Goal: Task Accomplishment & Management: Complete application form

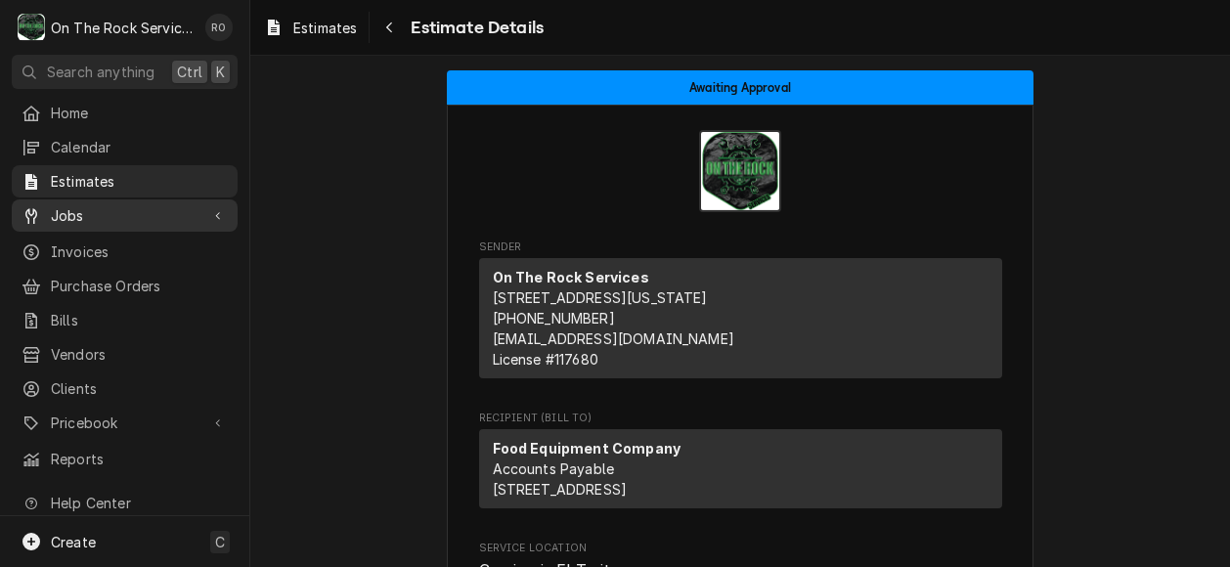
click at [117, 212] on span "Jobs" at bounding box center [125, 215] width 148 height 21
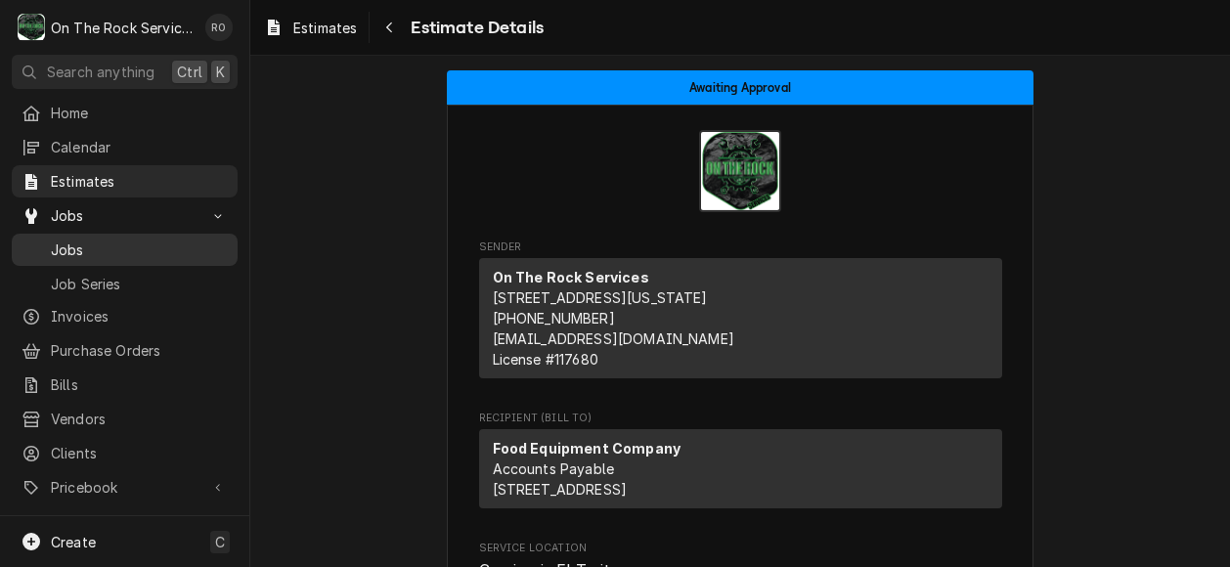
click at [122, 240] on span "Jobs" at bounding box center [139, 250] width 177 height 21
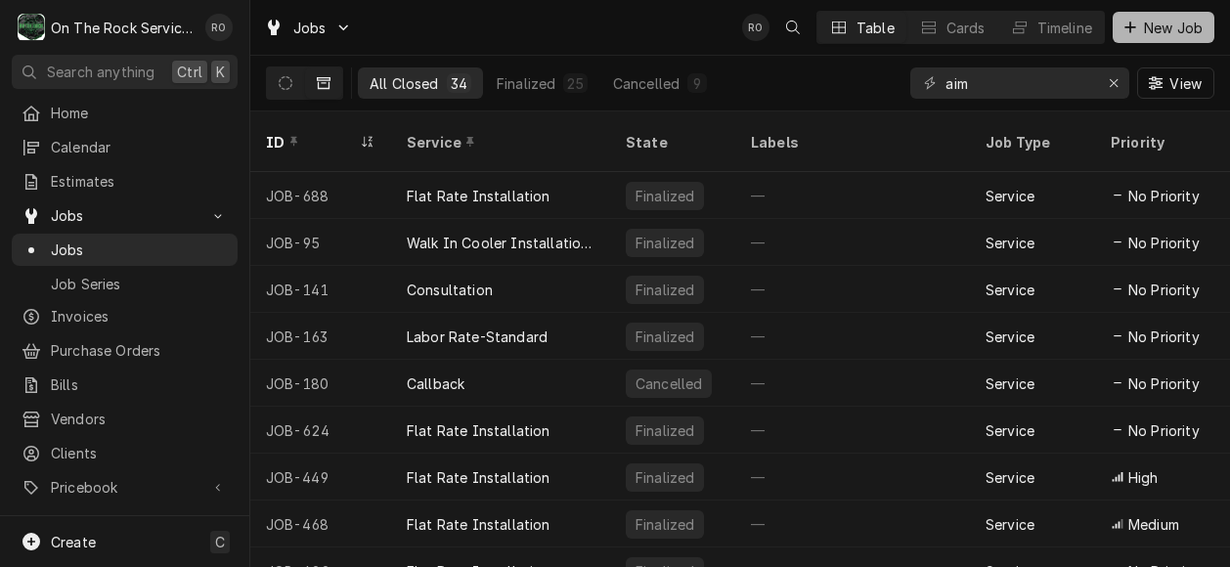
click at [1155, 27] on span "New Job" at bounding box center [1173, 28] width 66 height 21
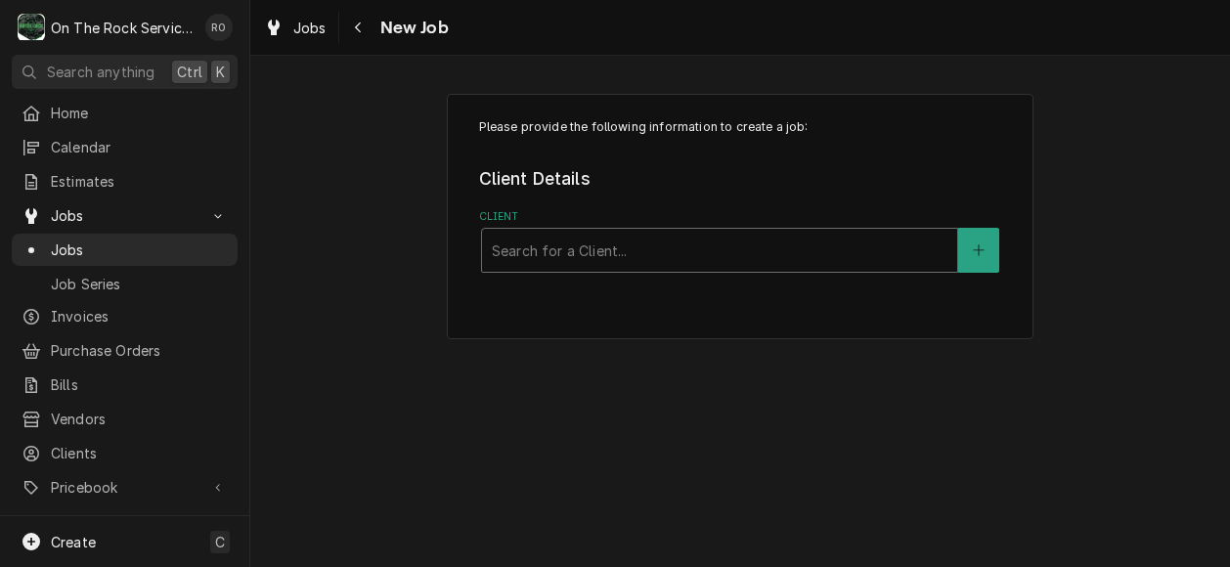
click at [816, 228] on div "Search for a Client..." at bounding box center [719, 250] width 477 height 45
type input "beacon"
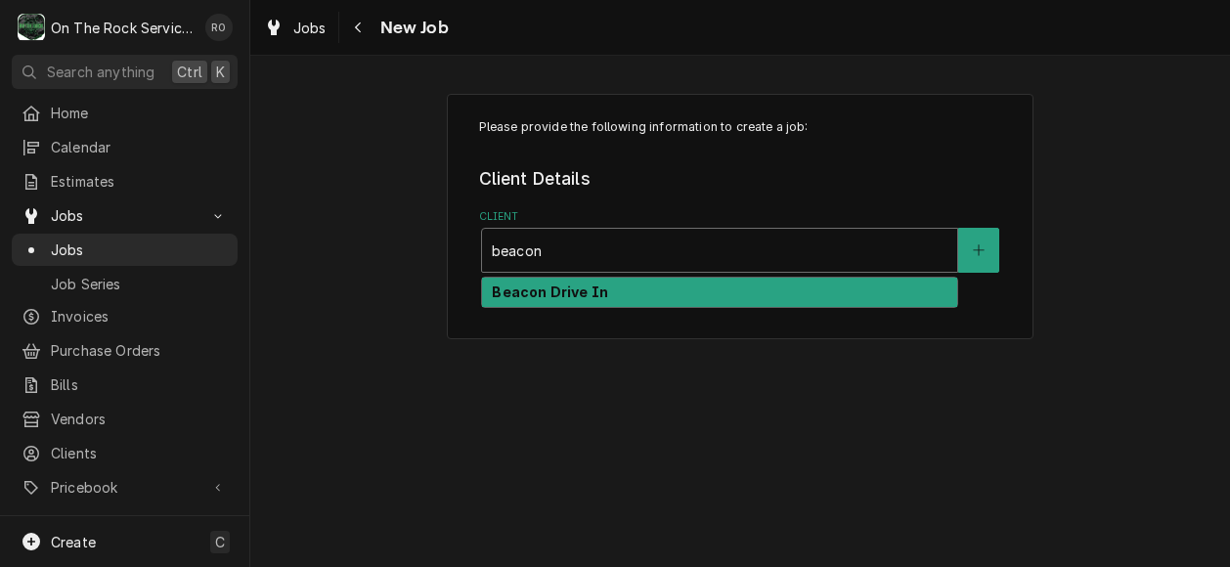
click at [765, 297] on div "Beacon Drive In" at bounding box center [719, 293] width 475 height 30
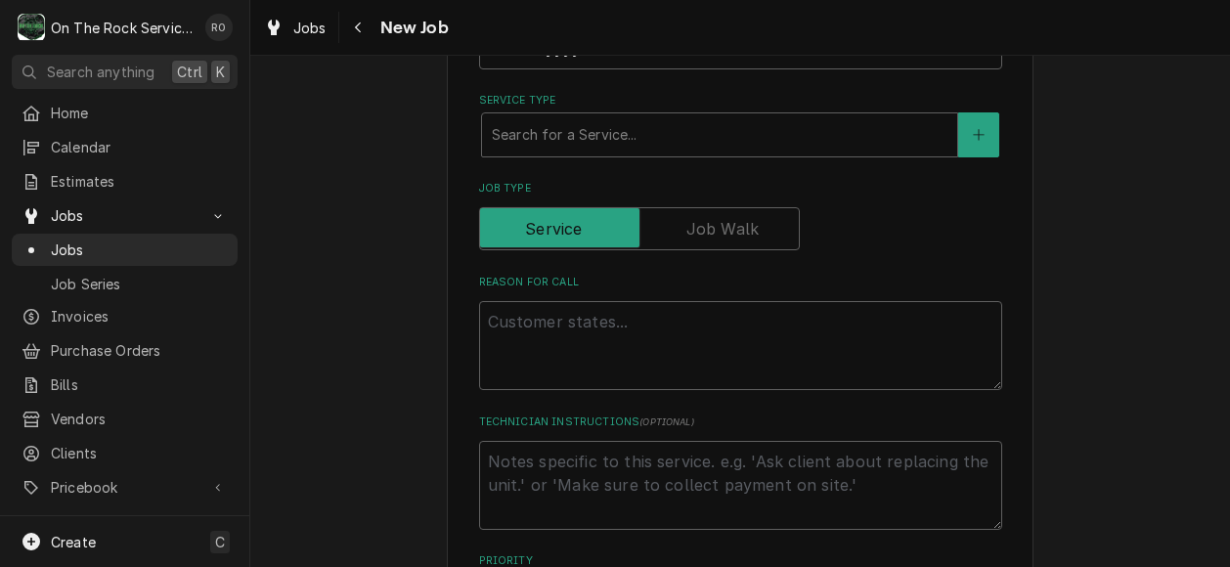
scroll to position [512, 0]
click at [617, 340] on textarea "Reason For Call" at bounding box center [740, 344] width 523 height 89
type textarea "x"
type textarea "H"
type textarea "x"
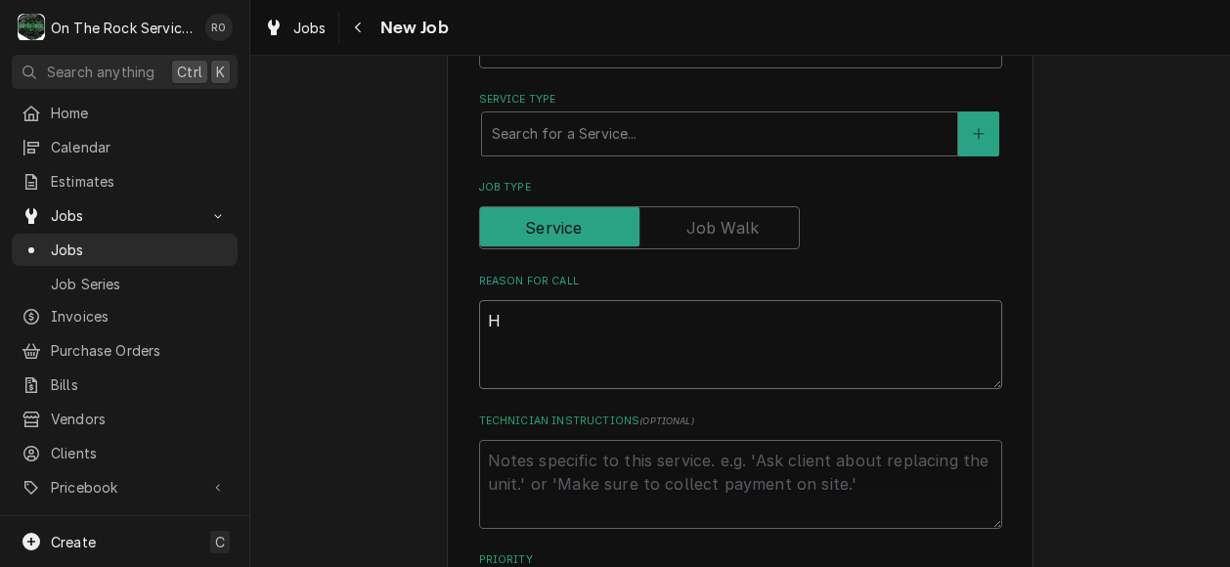
type textarea "He"
type textarea "x"
type textarea "Hea"
type textarea "x"
type textarea "Heat"
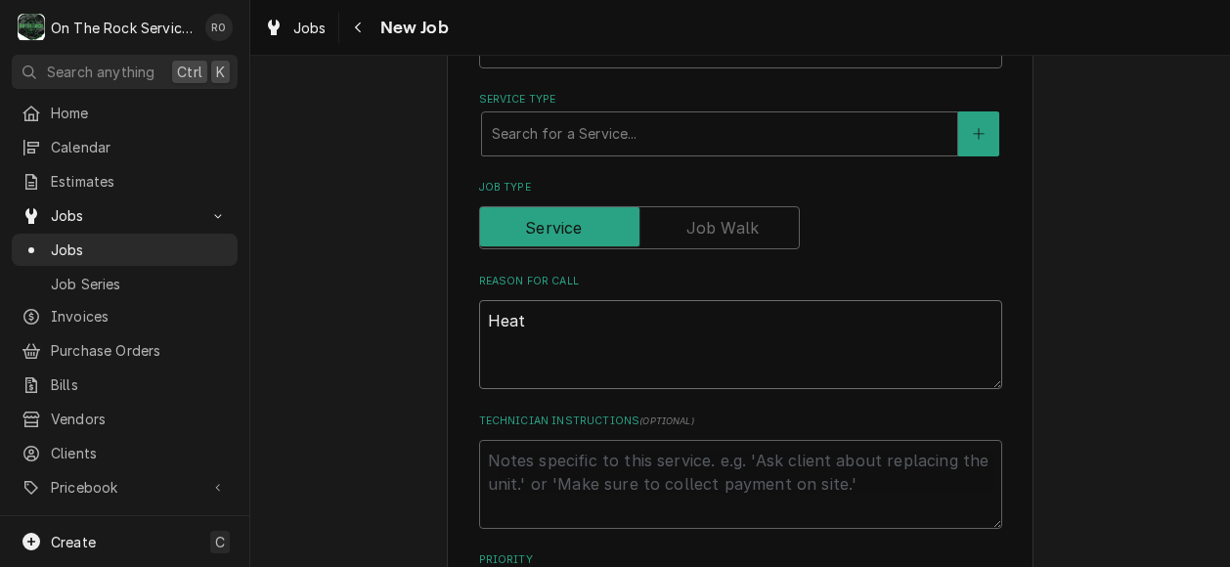
type textarea "x"
type textarea "Heat"
type textarea "x"
type textarea "Heat l"
type textarea "x"
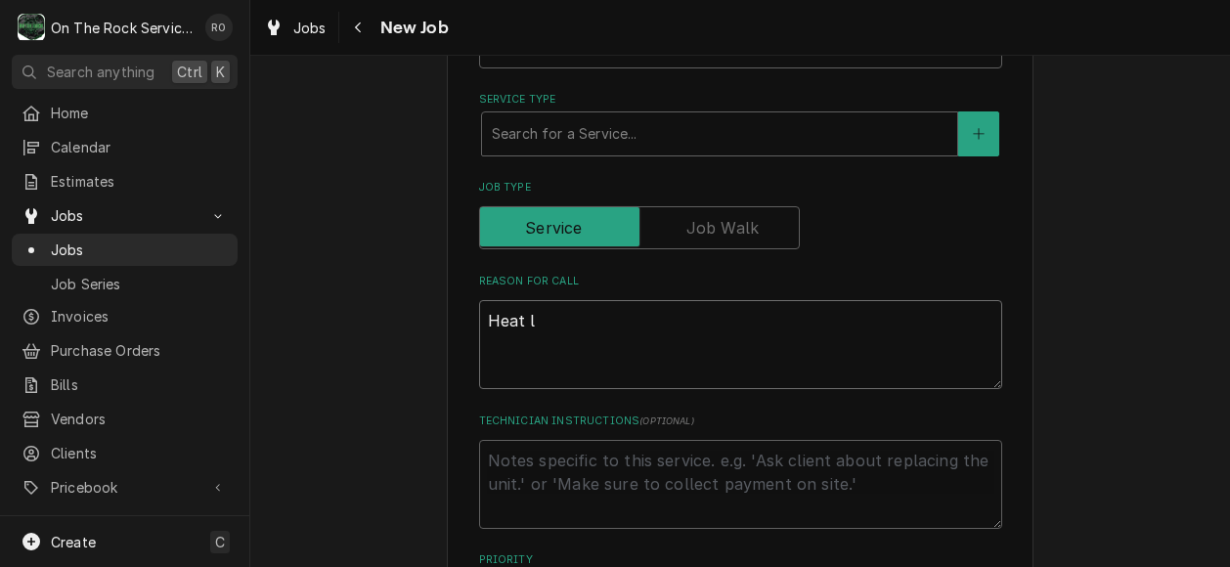
type textarea "Heat la"
type textarea "x"
type textarea "Heat lam"
type textarea "x"
type textarea "Heat lamp"
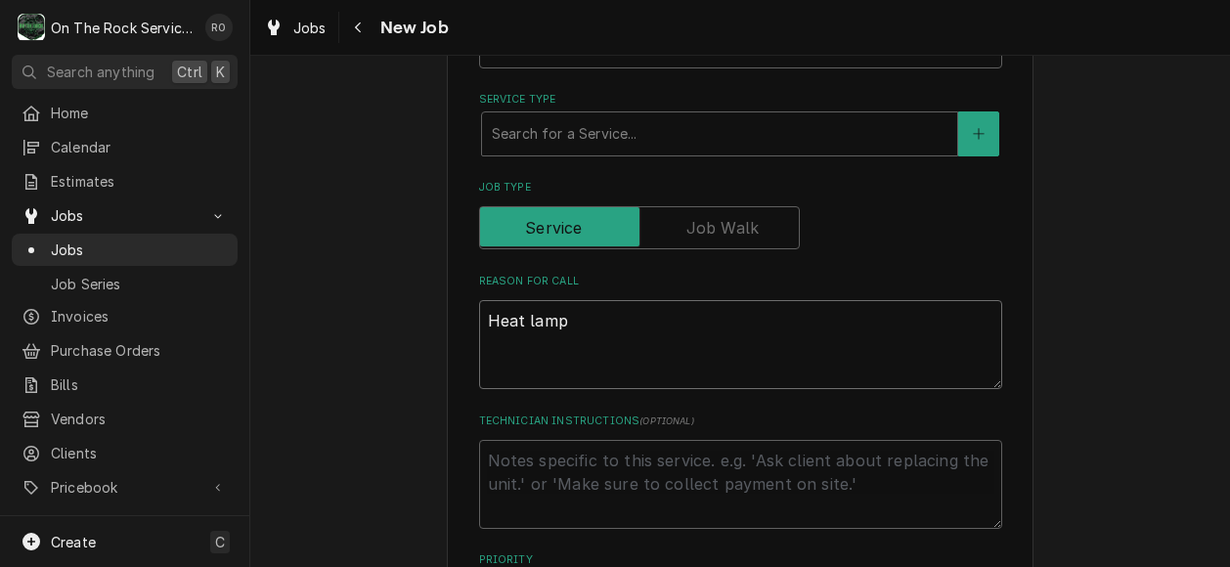
type textarea "x"
type textarea "Heat lamp s"
type textarea "x"
type textarea "Heat lamp st"
type textarea "x"
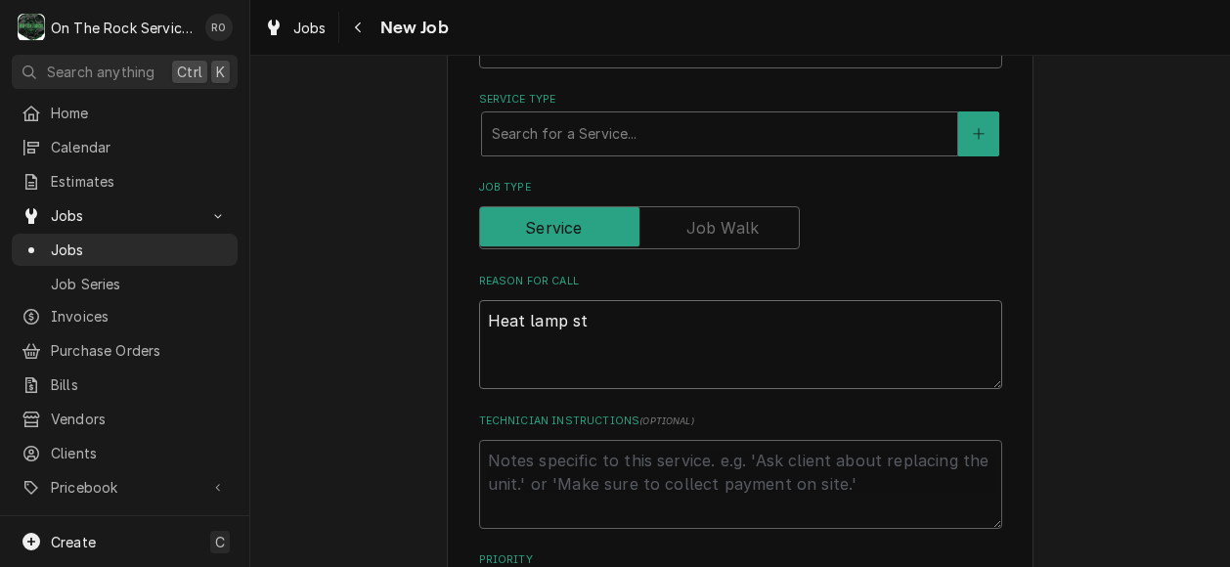
type textarea "Heat lamp sti"
type textarea "x"
type textarea "Heat lamp stil"
type textarea "x"
type textarea "Heat lamp still"
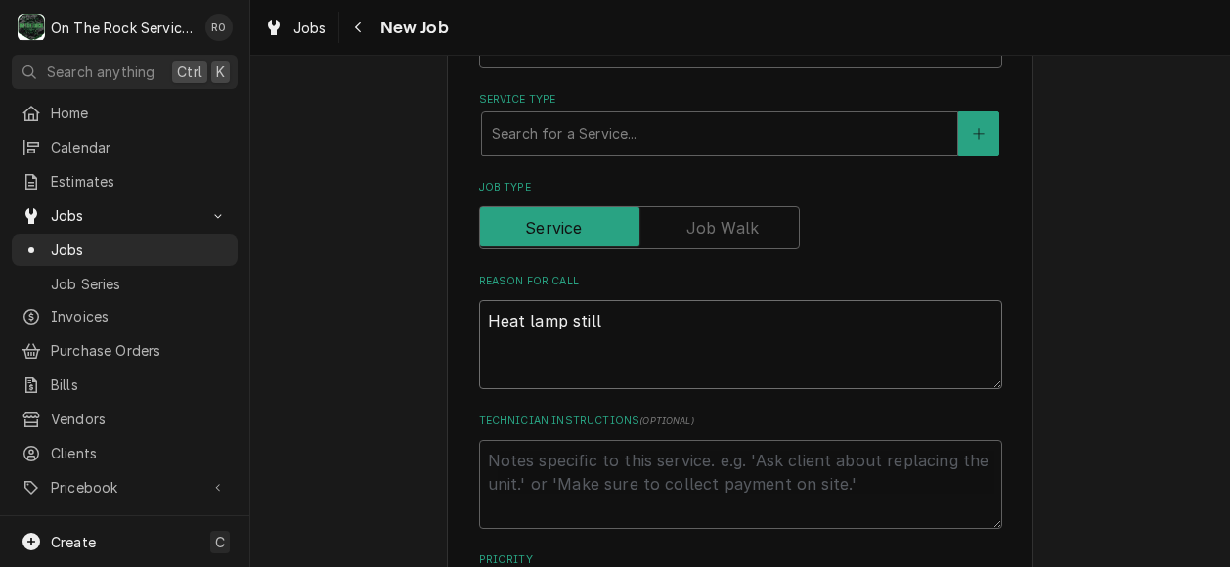
type textarea "x"
type textarea "Heat lamp still"
type textarea "x"
type textarea "Heat lamp still no"
type textarea "x"
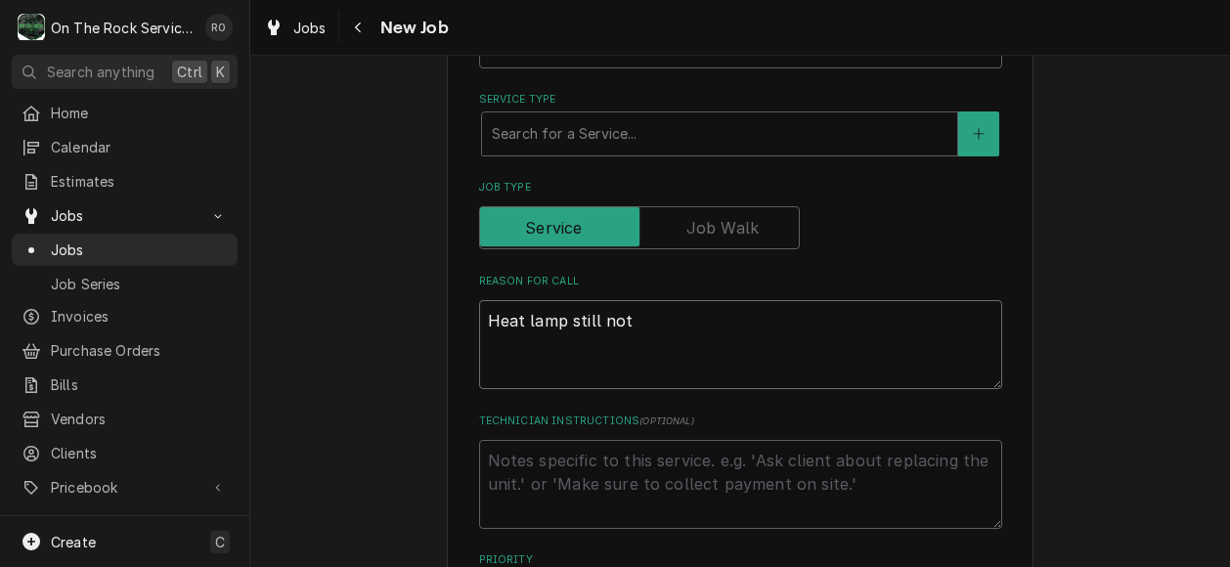
type textarea "Heat lamp still not"
type textarea "x"
type textarea "Heat lamp still not w"
type textarea "x"
type textarea "Heat lamp still not wo"
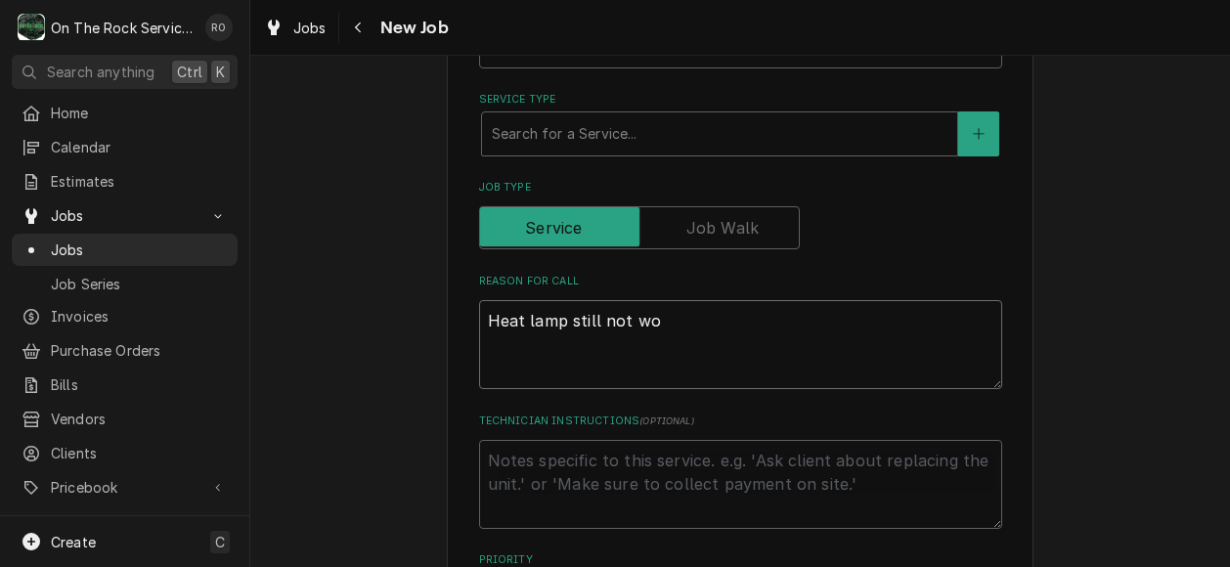
type textarea "x"
type textarea "Heat lamp still not wor"
type textarea "x"
type textarea "Heat lamp still not work"
type textarea "x"
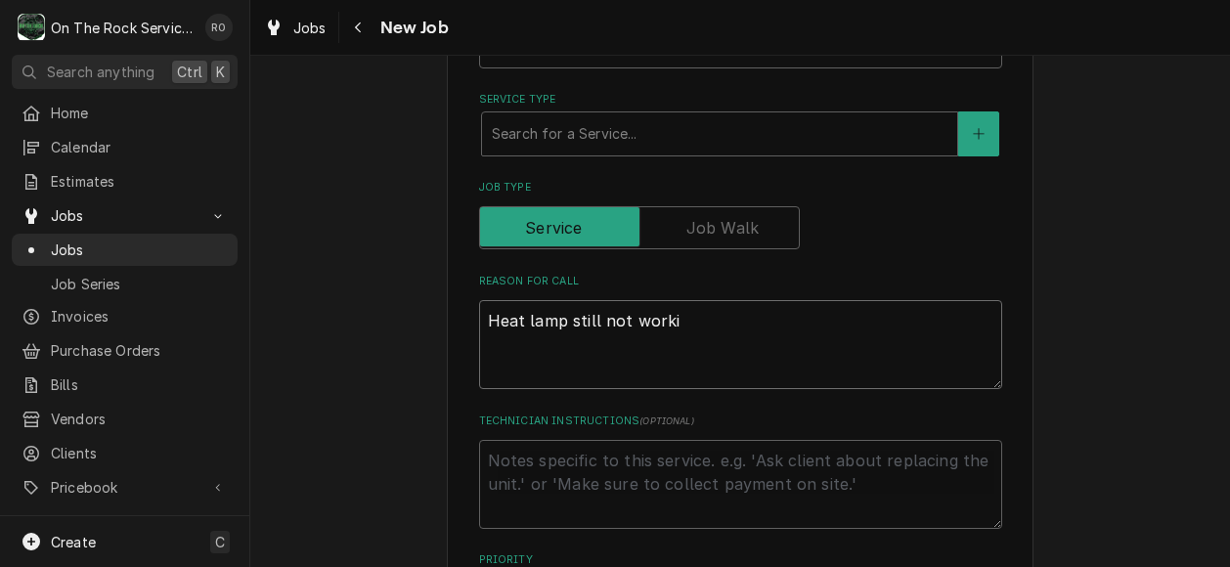
type textarea "Heat lamp still not workin"
type textarea "x"
type textarea "Heat lamp still not working"
type textarea "x"
type textarea "Heat lamp still not working."
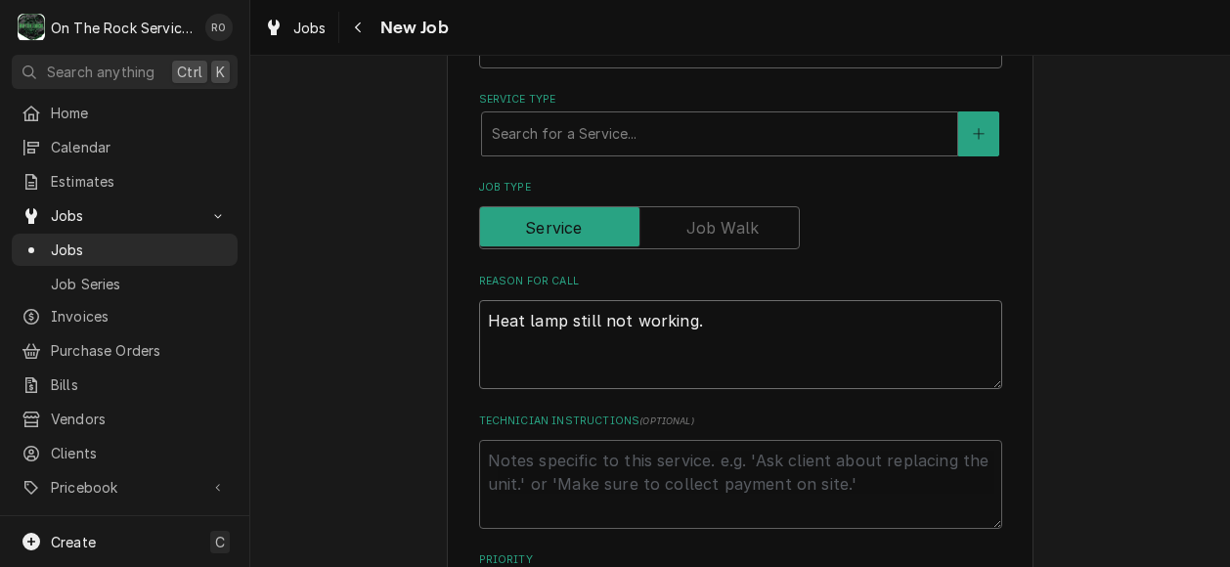
type textarea "x"
type textarea "Heat lamp still not working."
type textarea "x"
type textarea "Heat lamp still not working."
click at [623, 130] on div "Service Type" at bounding box center [720, 133] width 456 height 35
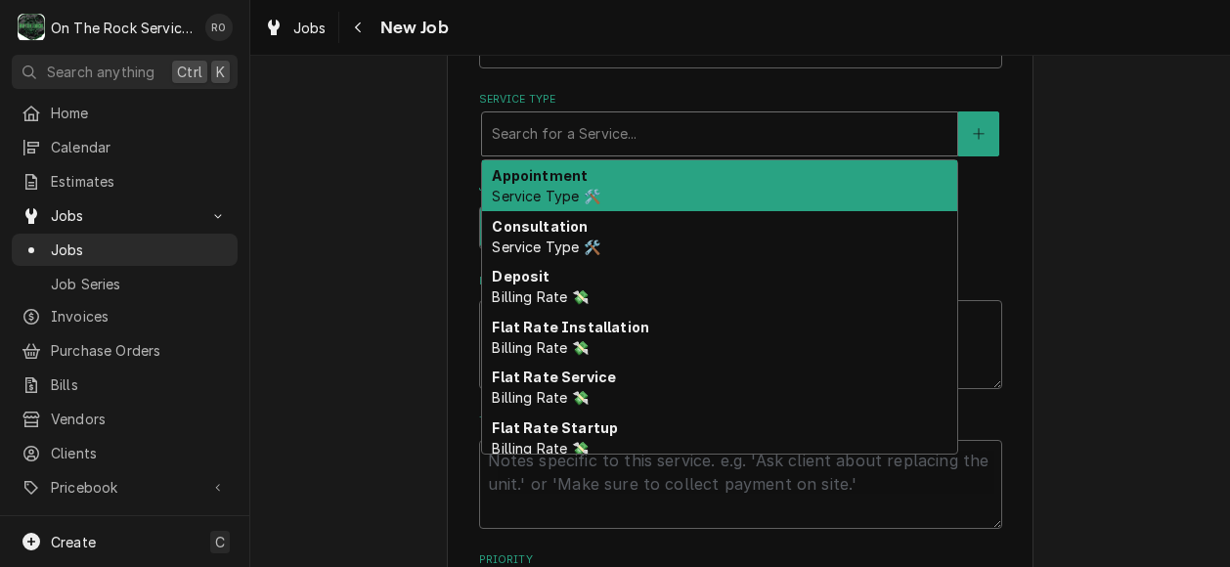
type textarea "x"
type input "s"
type textarea "x"
type input "se"
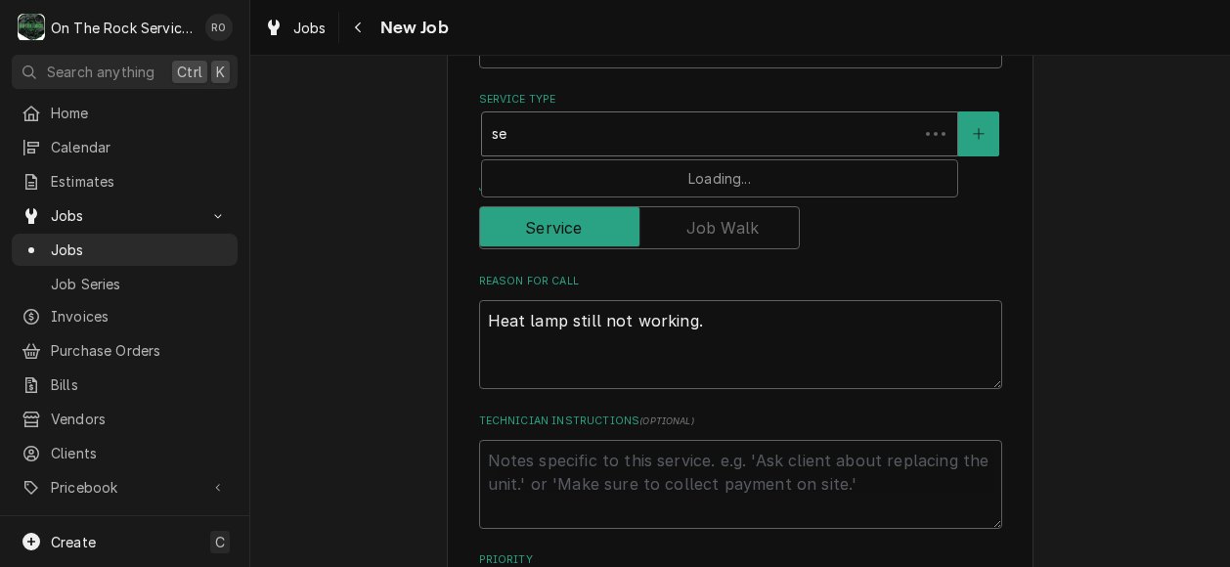
type textarea "x"
type input "ser"
type textarea "x"
type input "serv"
type textarea "x"
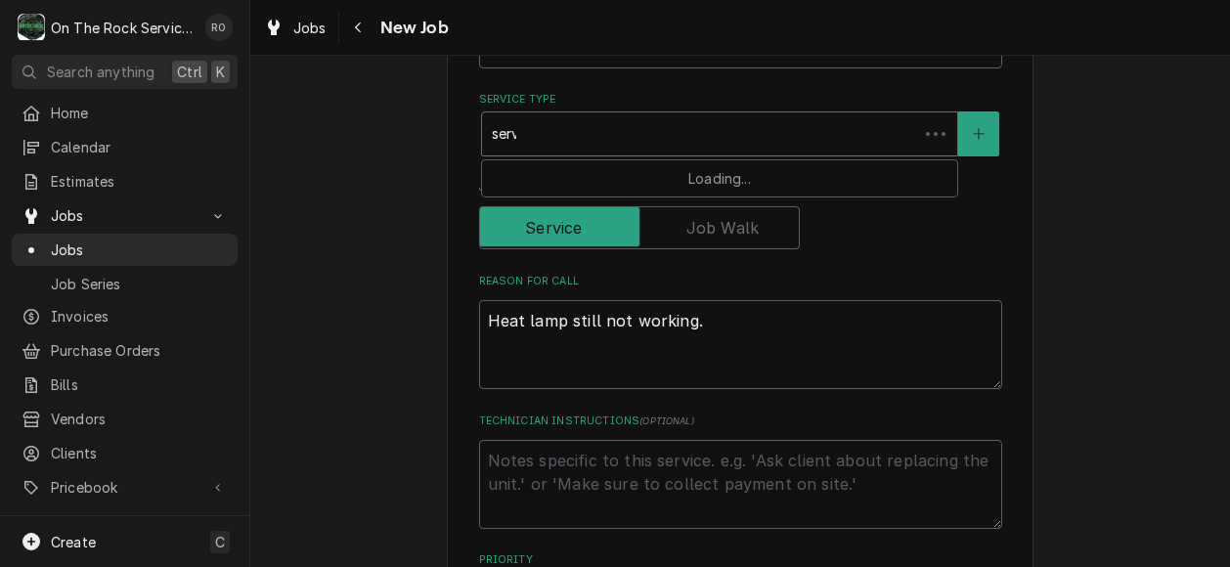
type input "servic"
type textarea "x"
type input "service"
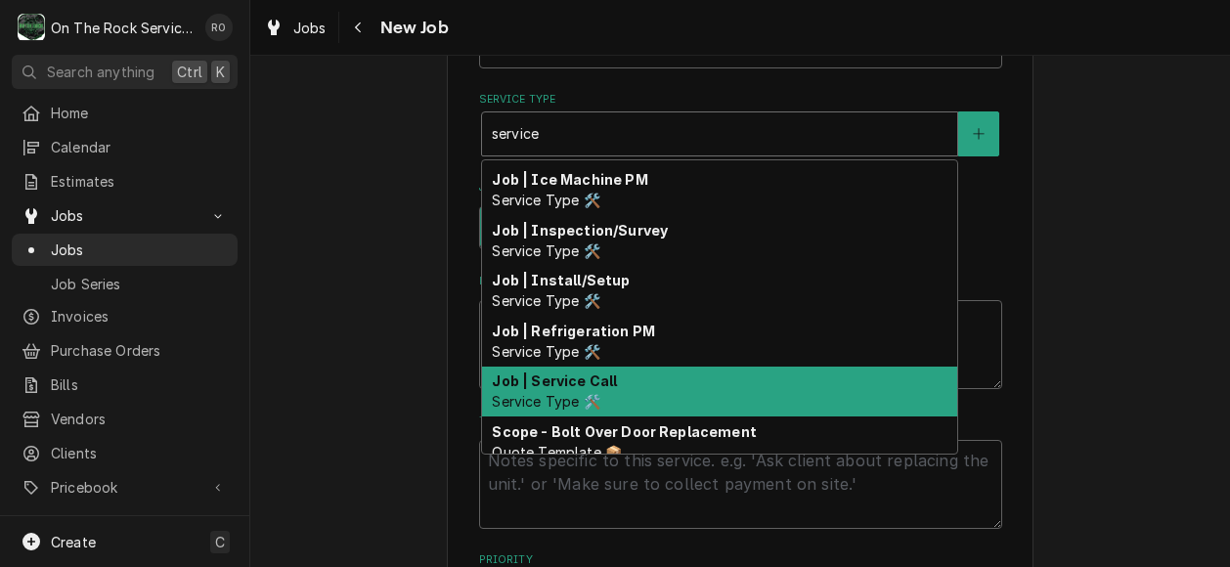
scroll to position [401, 0]
click at [635, 413] on div "Job | Service Call Service Type 🛠️" at bounding box center [719, 391] width 475 height 51
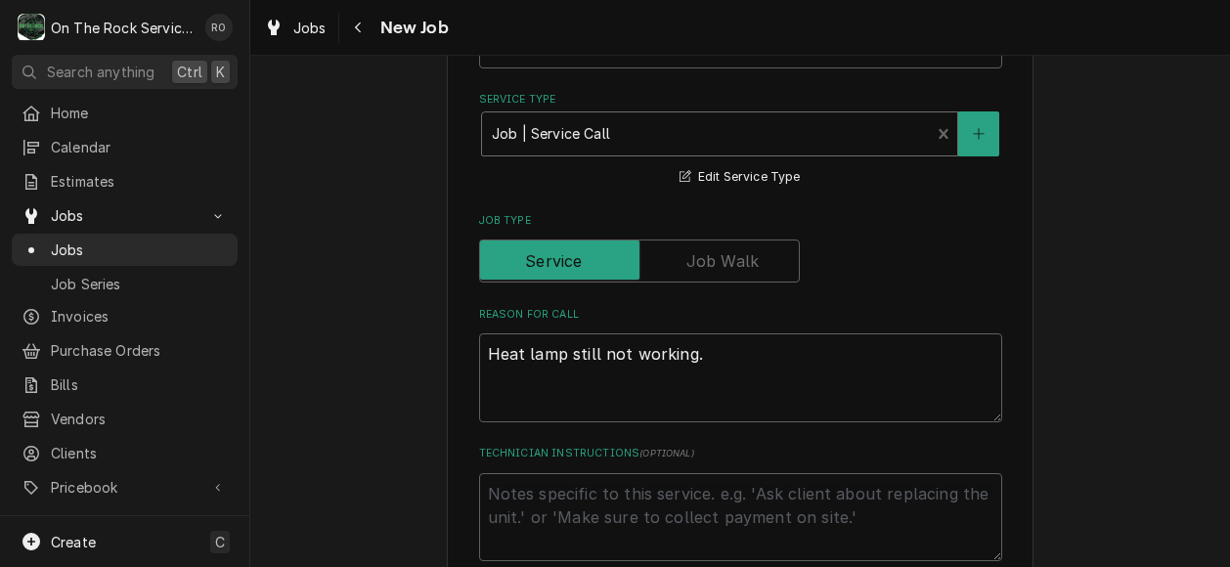
type textarea "x"
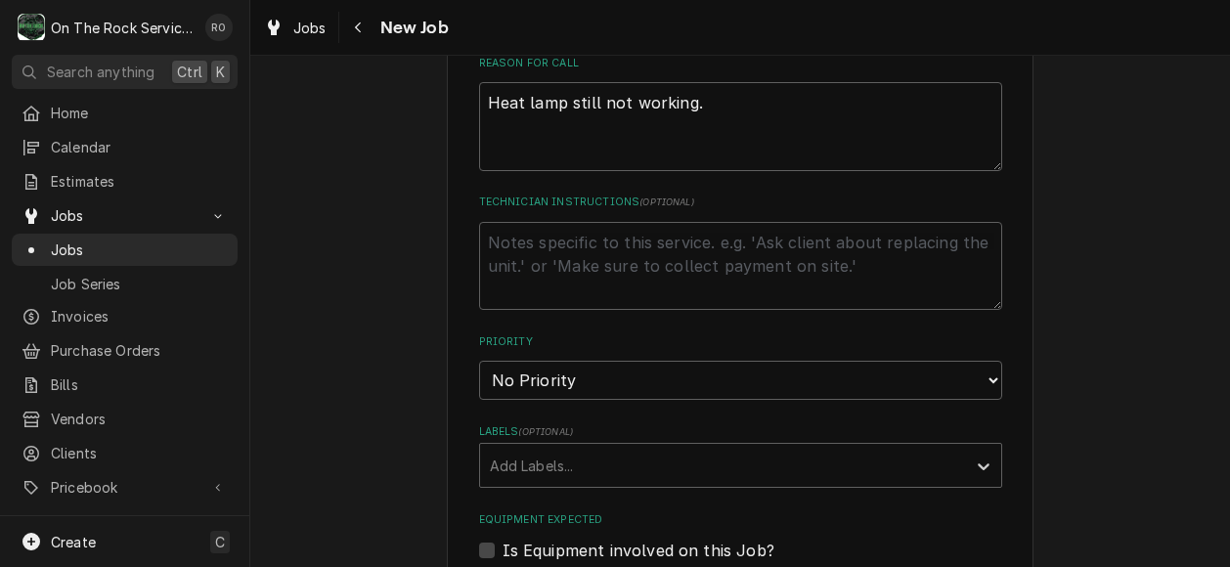
scroll to position [787, 0]
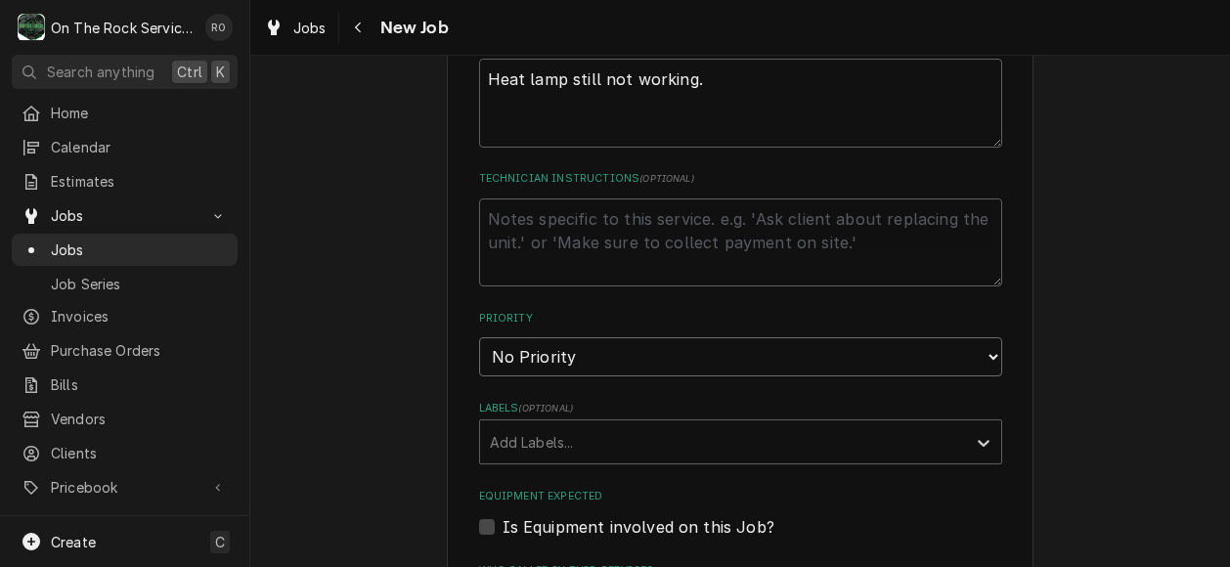
click at [610, 347] on select "No Priority Urgent High Medium Low" at bounding box center [740, 356] width 523 height 39
select select "1"
click at [479, 338] on select "No Priority Urgent High Medium Low" at bounding box center [740, 356] width 523 height 39
type textarea "x"
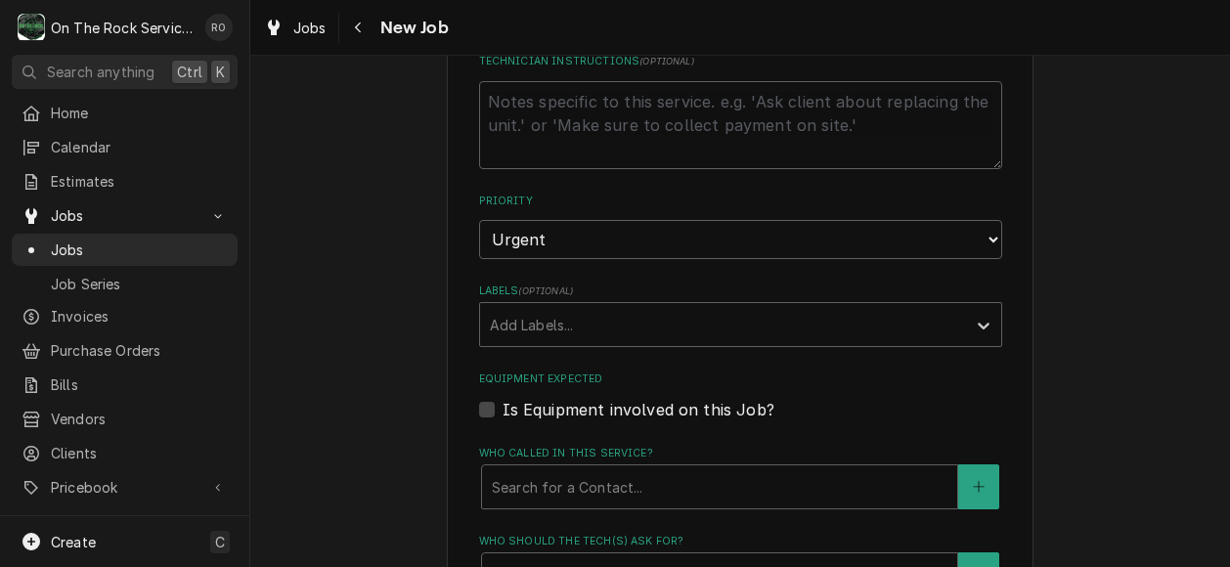
click at [503, 404] on label "Is Equipment involved on this Job?" at bounding box center [639, 409] width 272 height 23
click at [503, 404] on input "Equipment Expected" at bounding box center [764, 419] width 523 height 43
checkbox input "true"
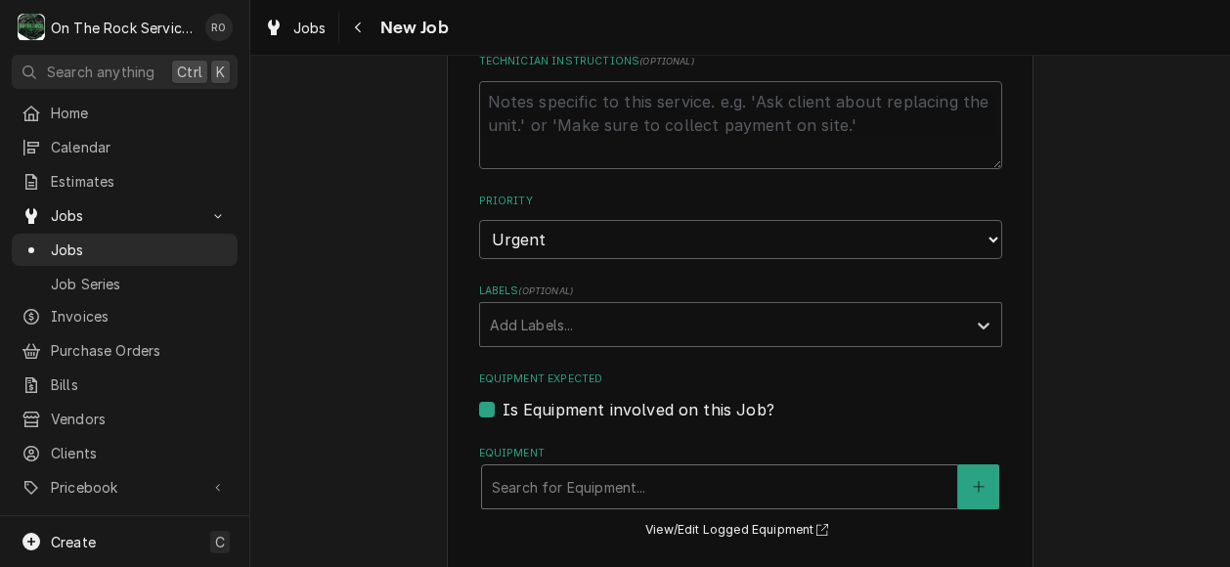
click at [536, 474] on div "Equipment" at bounding box center [720, 486] width 456 height 35
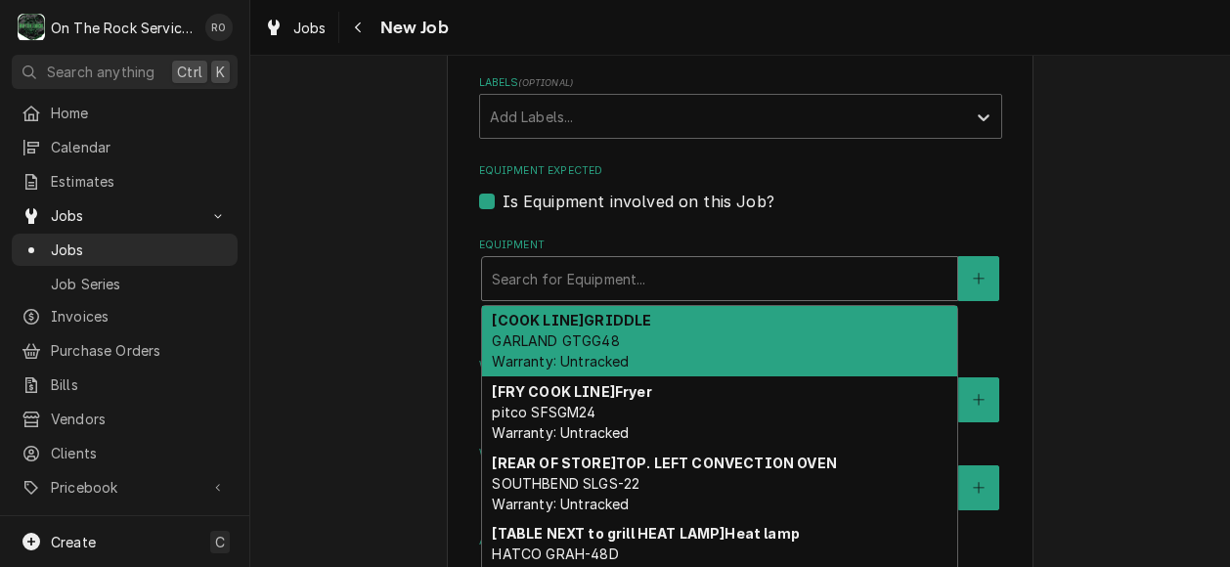
scroll to position [1110, 0]
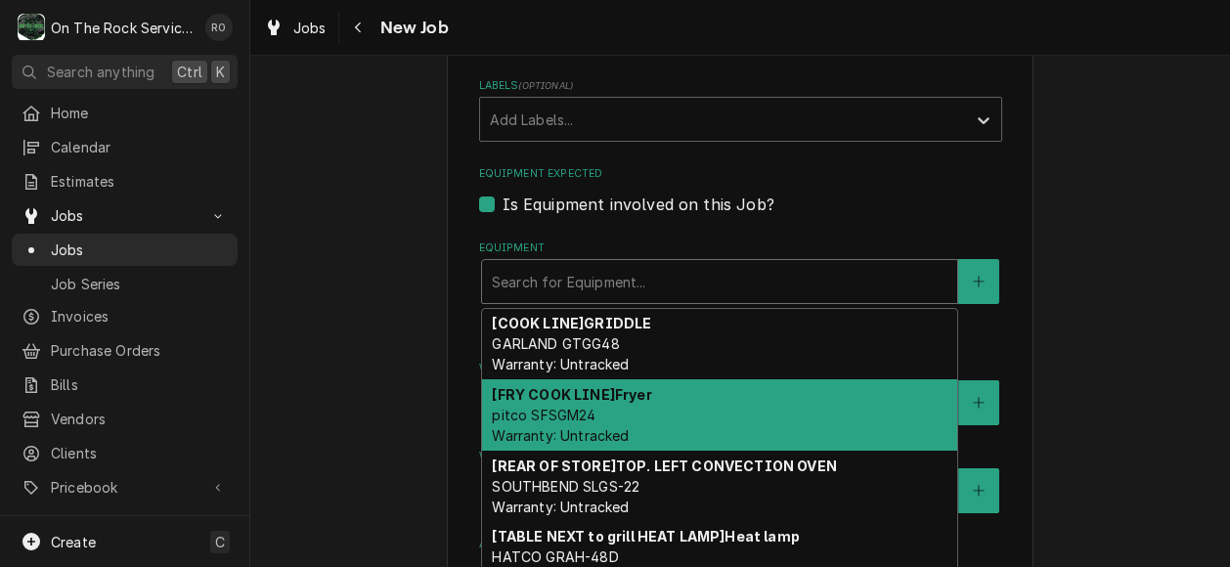
click at [583, 393] on strong "[FRY COOK LINE] Fryer" at bounding box center [571, 394] width 159 height 17
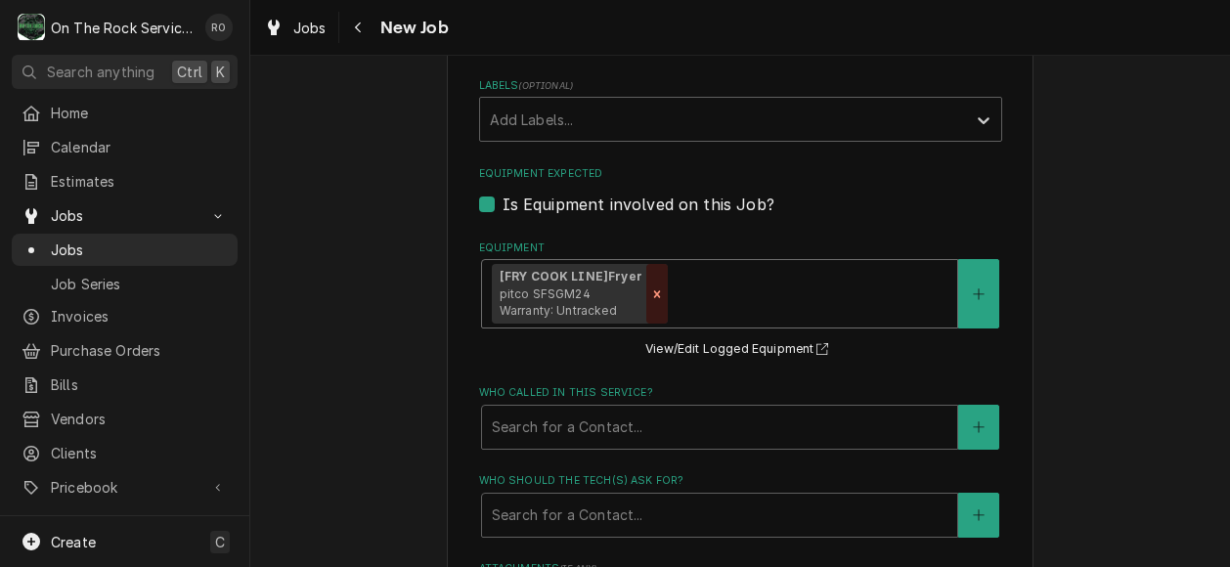
click at [647, 284] on div "Remove [object Object]" at bounding box center [657, 294] width 22 height 61
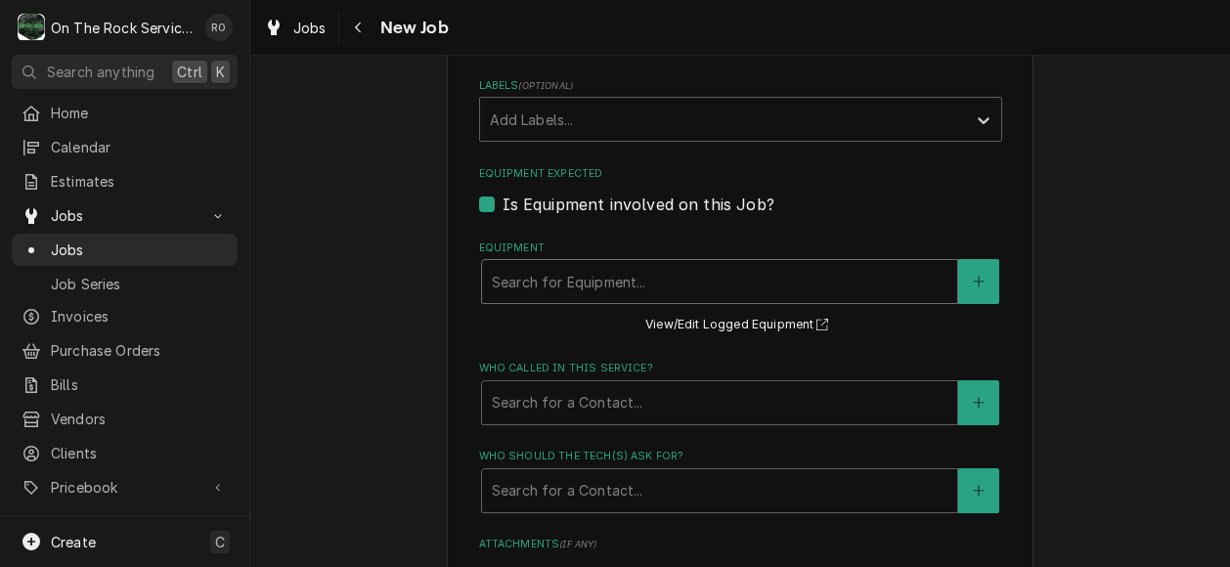
click at [647, 284] on div "Equipment" at bounding box center [720, 281] width 456 height 35
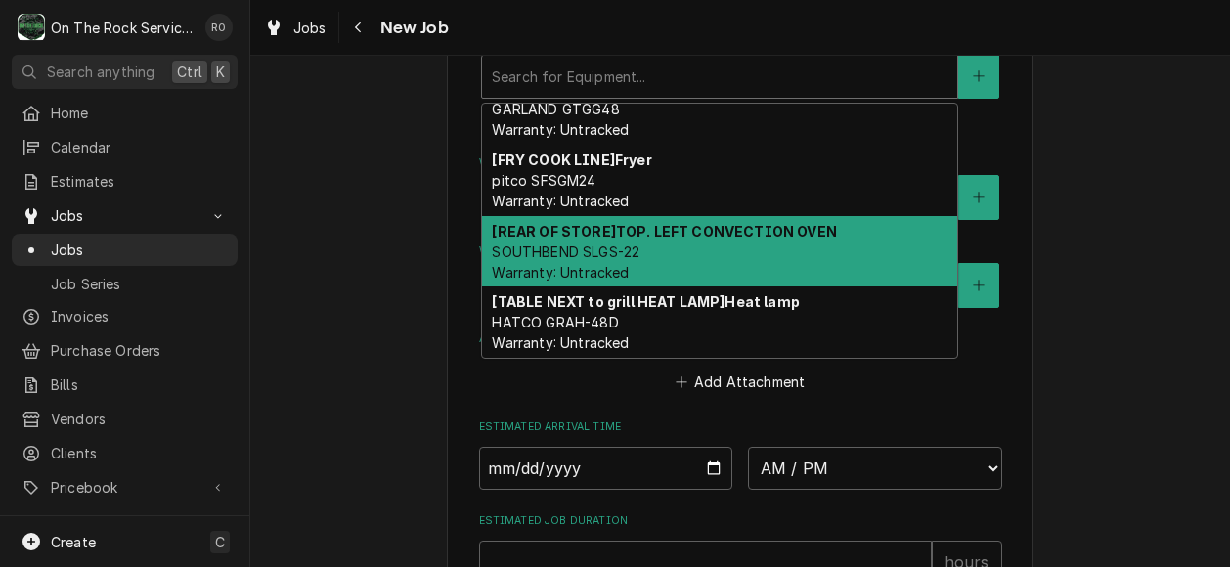
scroll to position [29, 0]
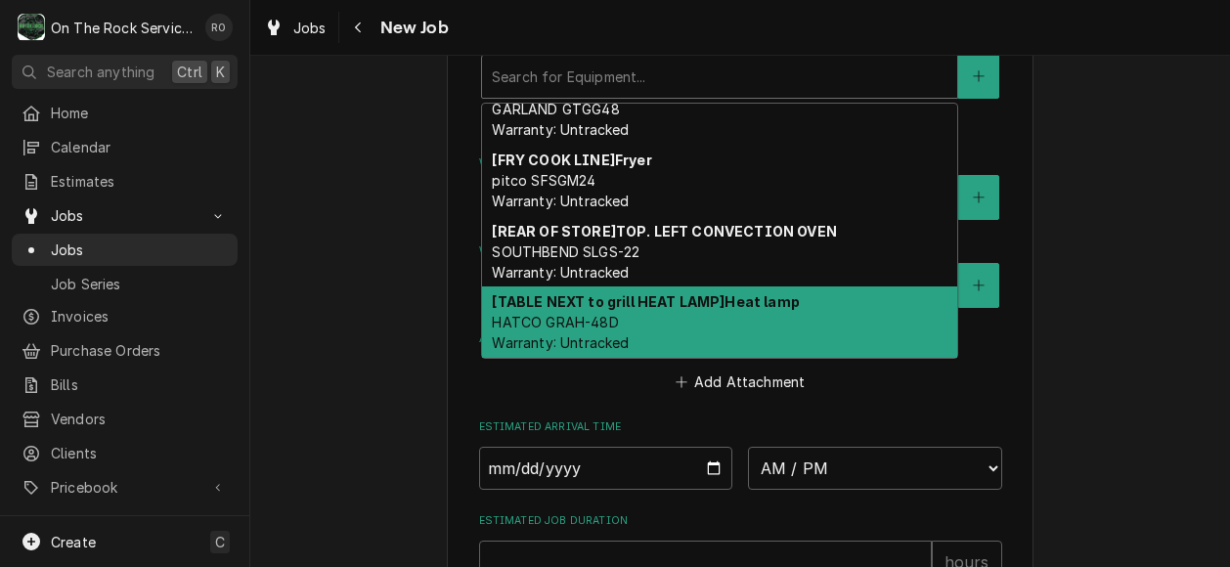
click at [647, 322] on div "[TABLE NEXT to grill HEAT LAMP] Heat lamp HATCO GRAH-48D Warranty: Untracked" at bounding box center [719, 322] width 475 height 71
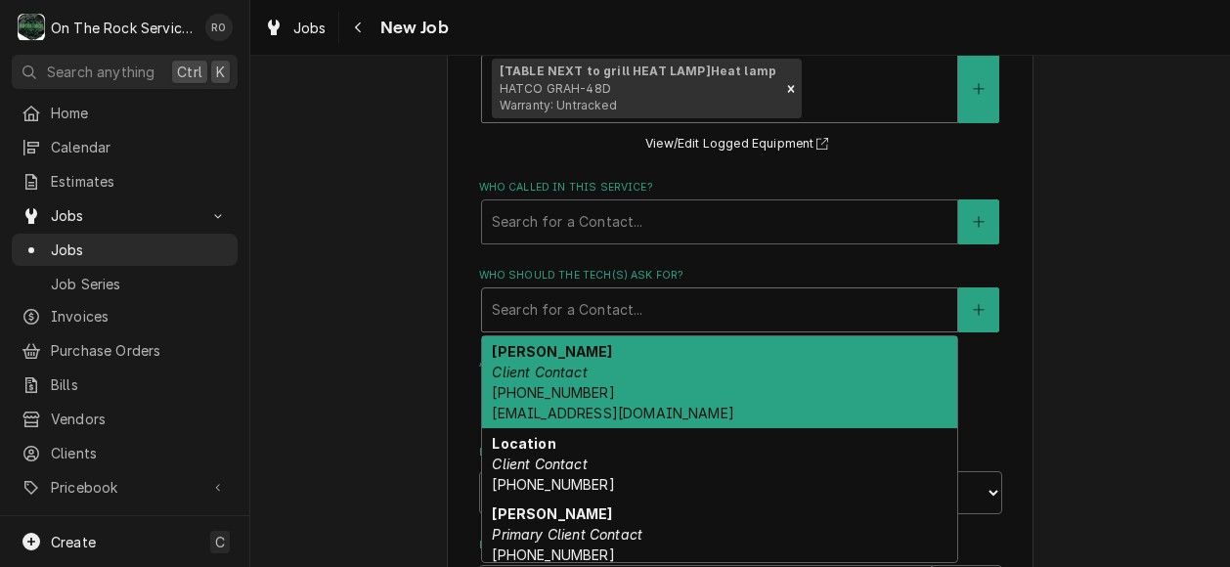
click at [647, 322] on div "Who should the tech(s) ask for?" at bounding box center [720, 309] width 456 height 35
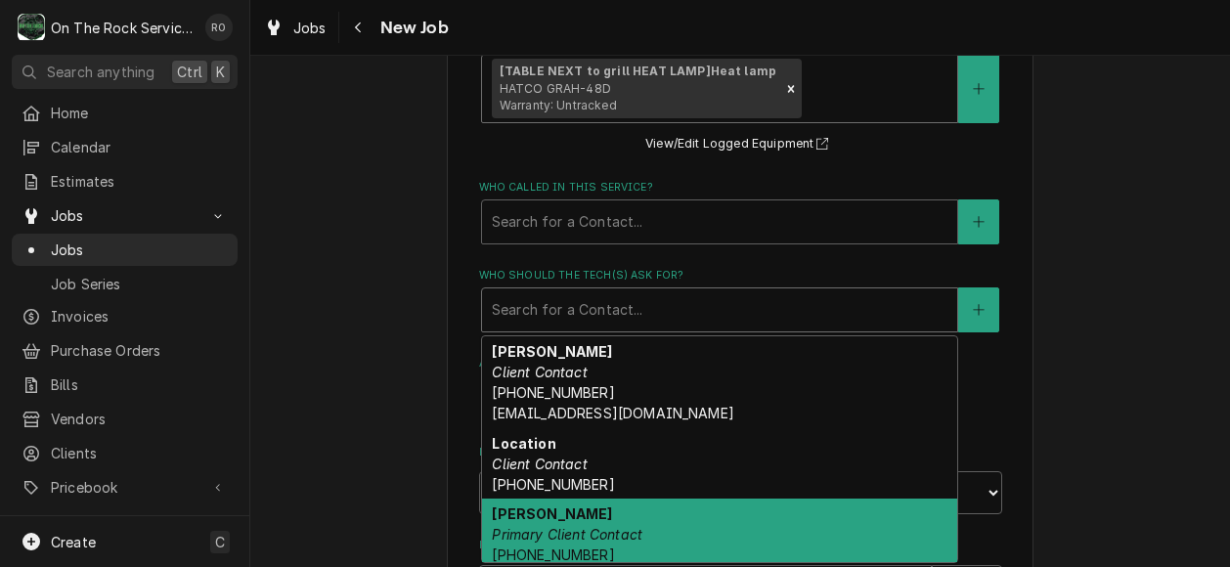
click at [604, 527] on div "Steve Duncan Primary Client Contact (864) 572-7776" at bounding box center [719, 534] width 475 height 71
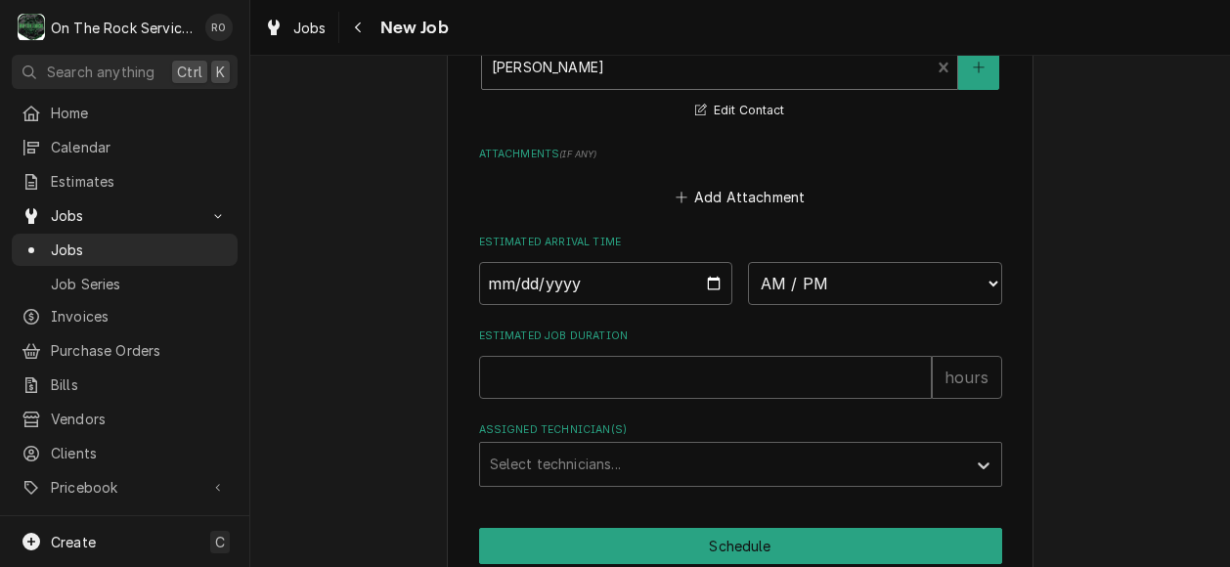
scroll to position [1560, 0]
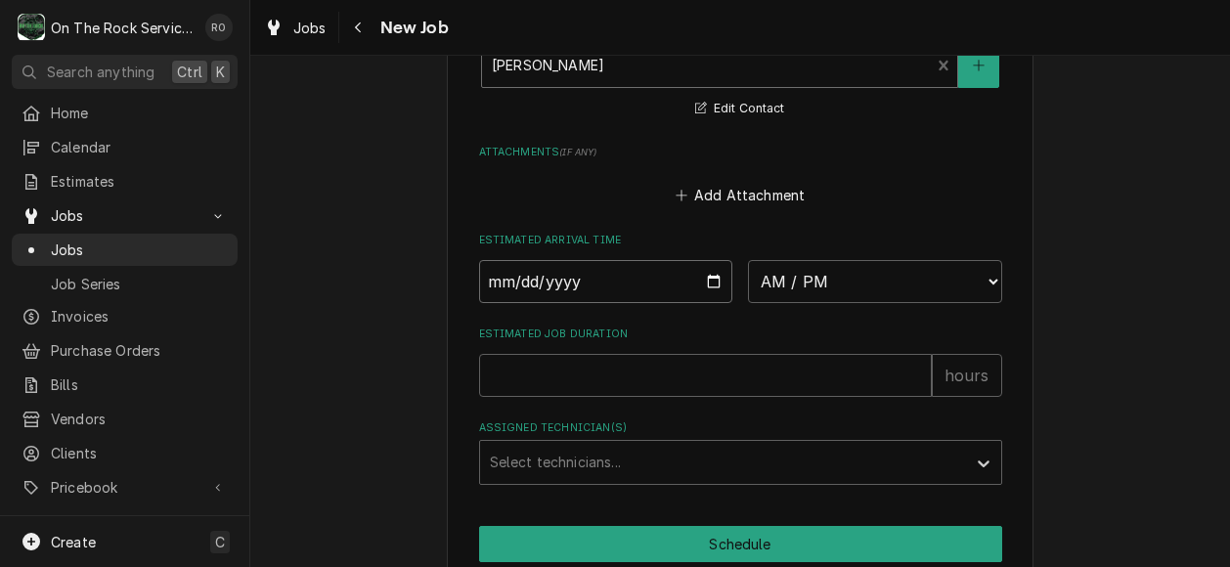
click at [708, 283] on input "Date" at bounding box center [606, 281] width 254 height 43
type textarea "x"
type input "2025-08-25"
type textarea "x"
click at [821, 288] on select "AM / PM 6:00 AM 6:15 AM 6:30 AM 6:45 AM 7:00 AM 7:15 AM 7:30 AM 7:45 AM 8:00 AM…" at bounding box center [875, 281] width 254 height 43
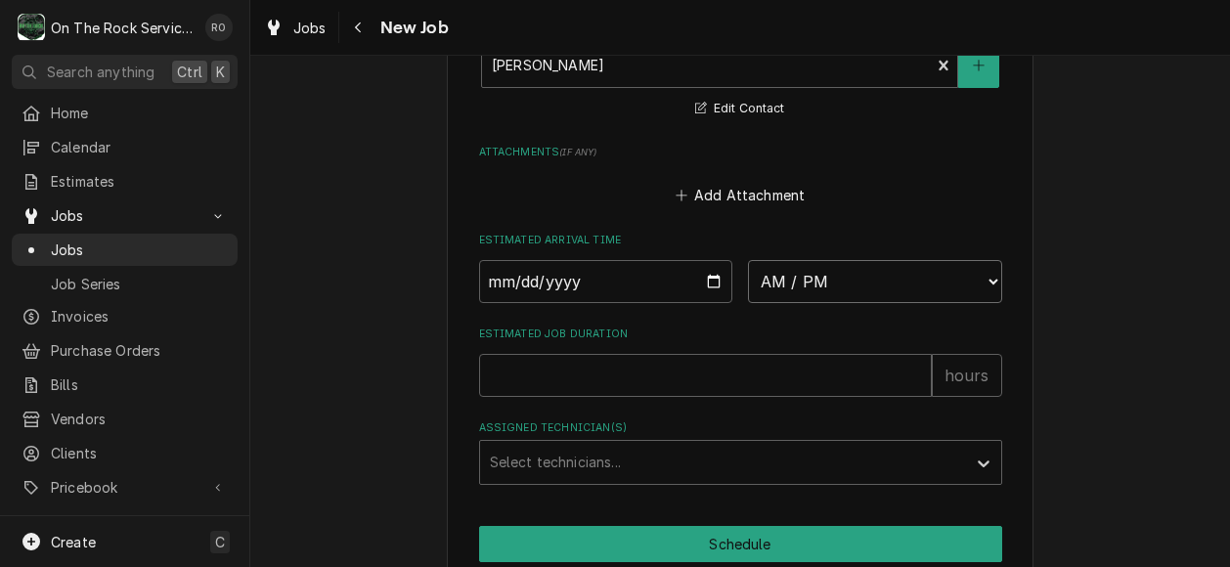
select select "08:00:00"
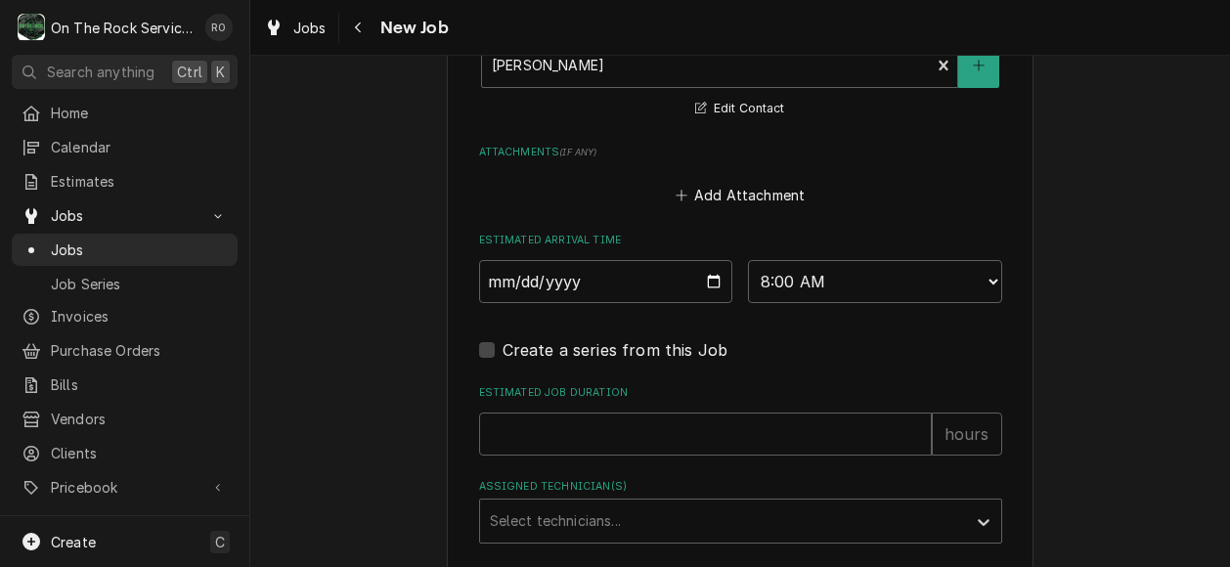
click at [618, 415] on input "Estimated Job Duration" at bounding box center [705, 434] width 453 height 43
type textarea "x"
type input "2"
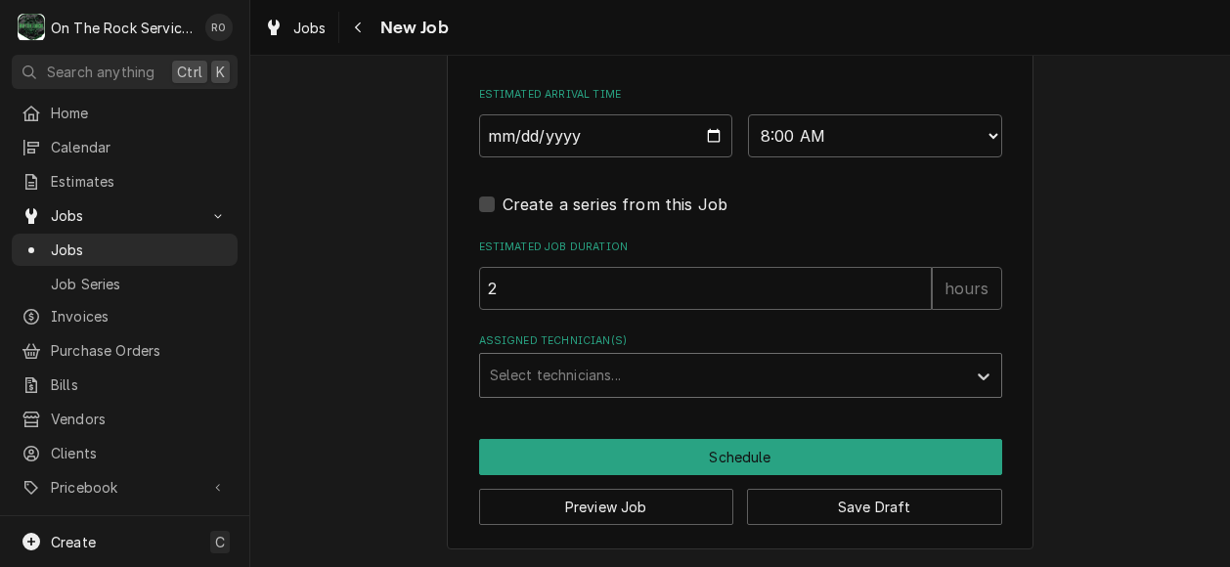
click at [593, 376] on div "Assigned Technician(s)" at bounding box center [723, 375] width 466 height 35
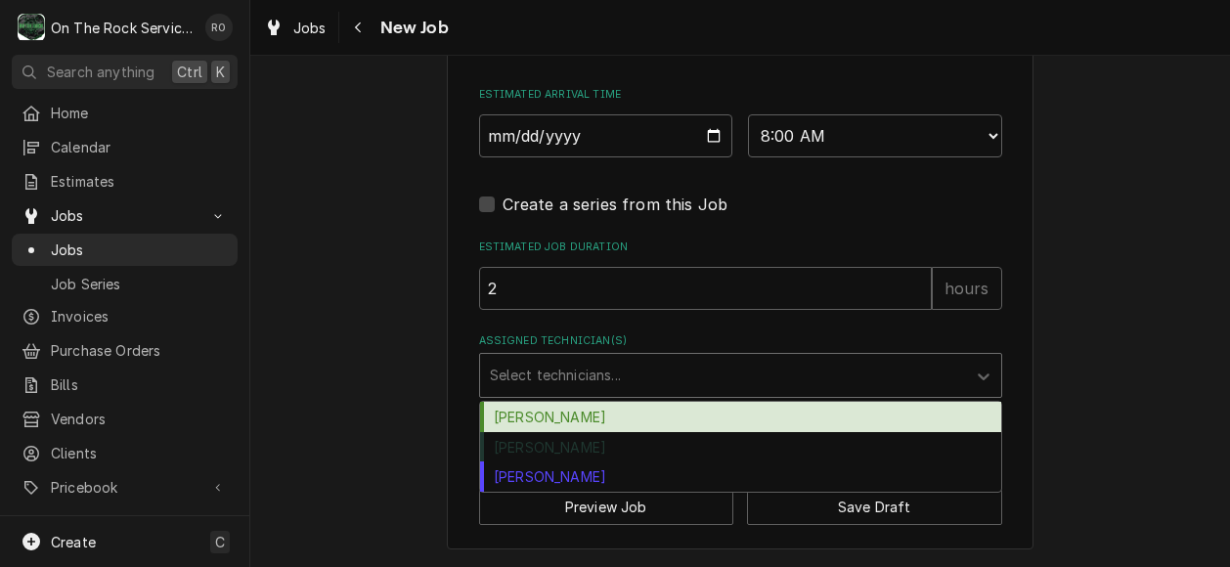
click at [573, 423] on div "Ray Beals" at bounding box center [740, 417] width 521 height 30
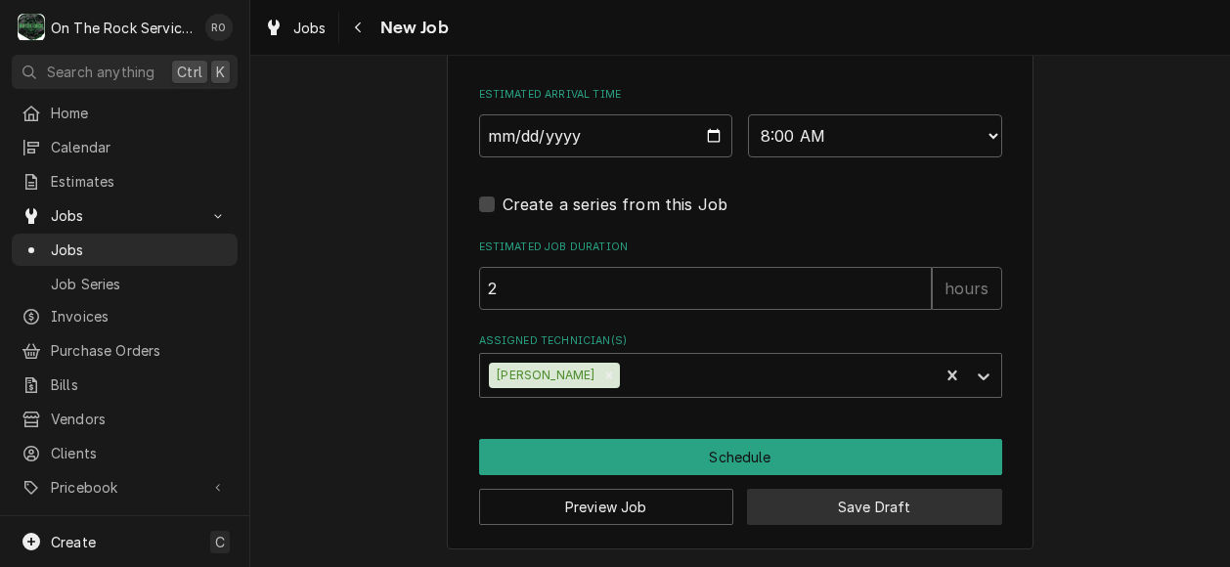
click at [888, 525] on button "Save Draft" at bounding box center [874, 507] width 255 height 36
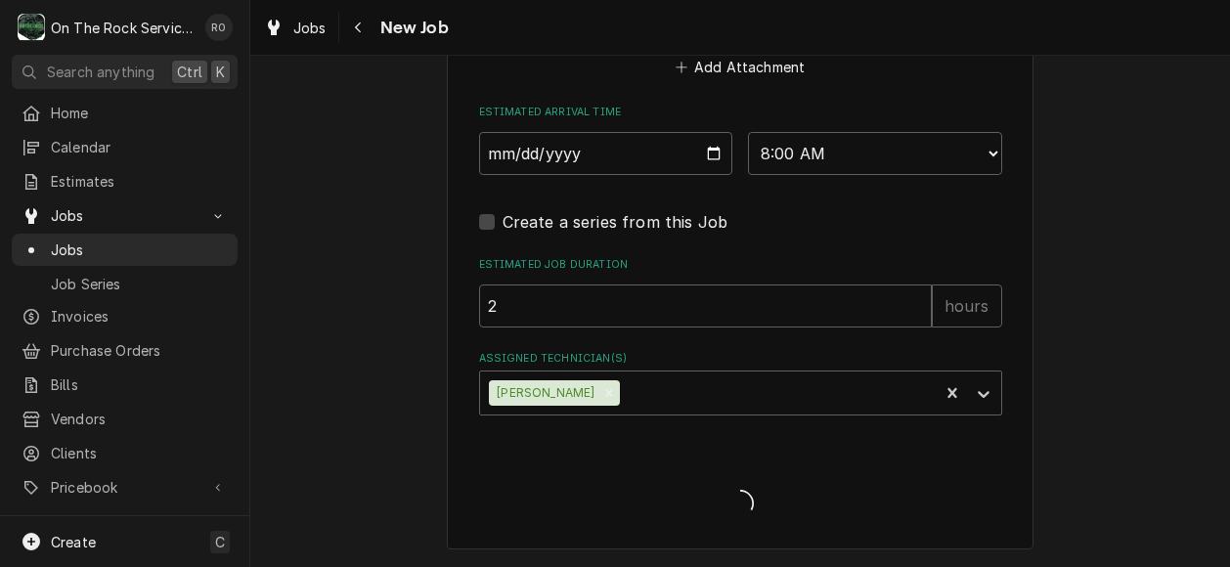
scroll to position [1691, 0]
type textarea "x"
